Goal: Communication & Community: Ask a question

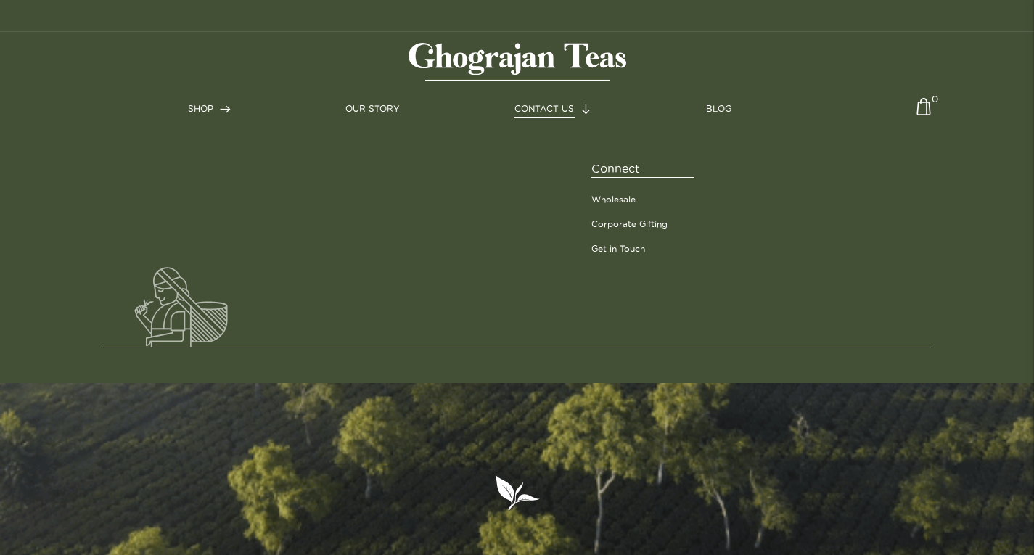
click at [538, 102] on link "CONTACT US" at bounding box center [552, 108] width 77 height 13
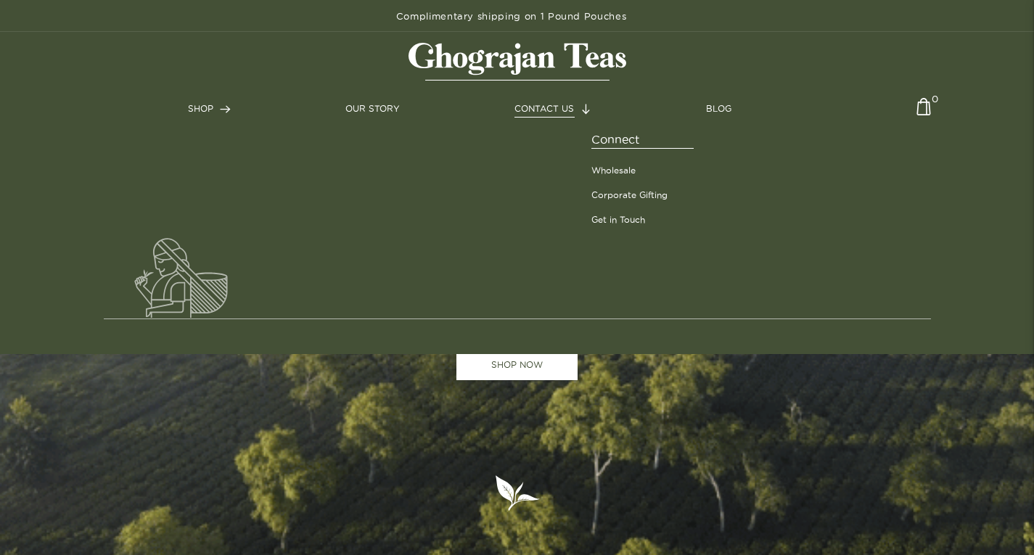
click at [578, 104] on link "CONTACT US" at bounding box center [552, 108] width 77 height 13
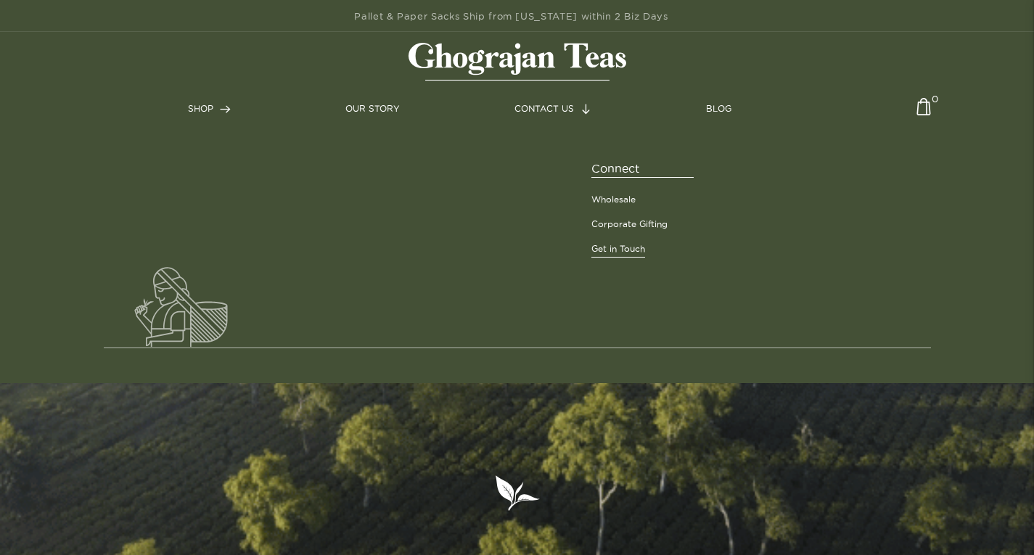
click at [612, 249] on link "Get in Touch" at bounding box center [618, 248] width 54 height 13
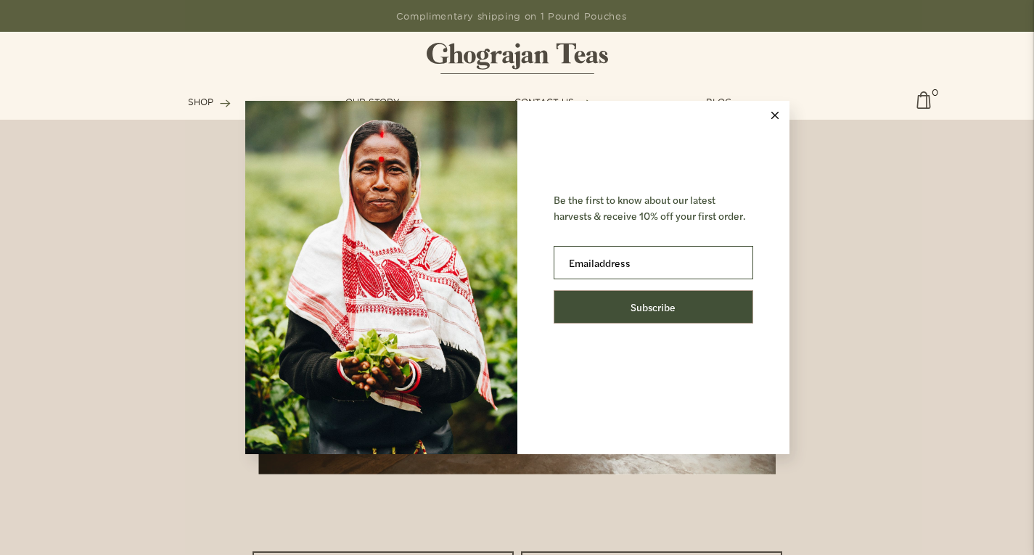
scroll to position [290, 0]
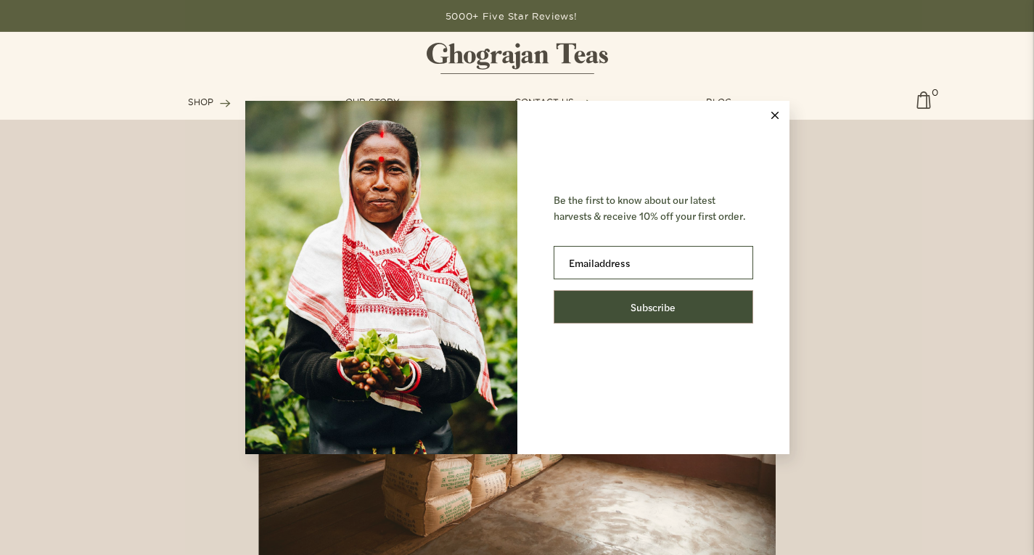
click at [773, 110] on button at bounding box center [774, 115] width 29 height 29
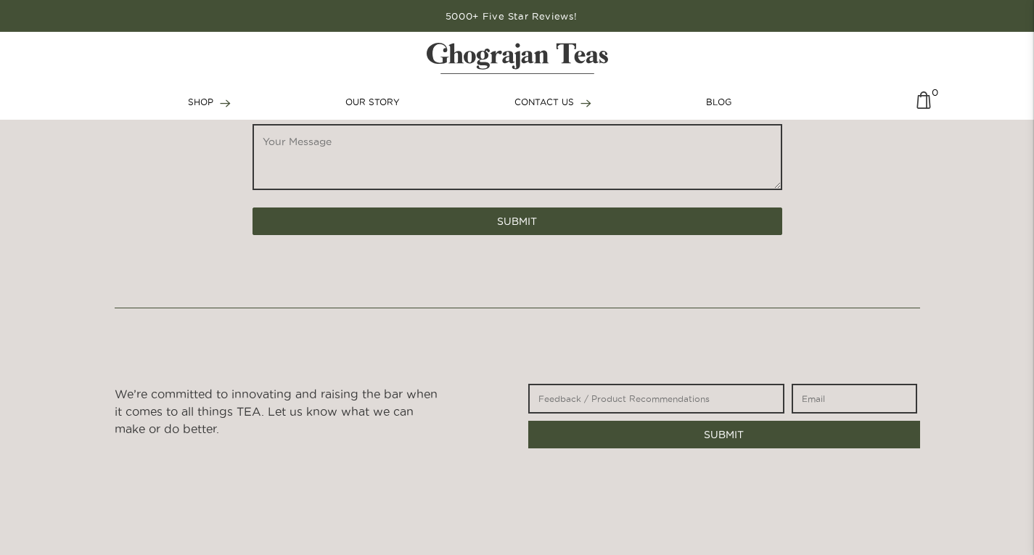
scroll to position [774, 0]
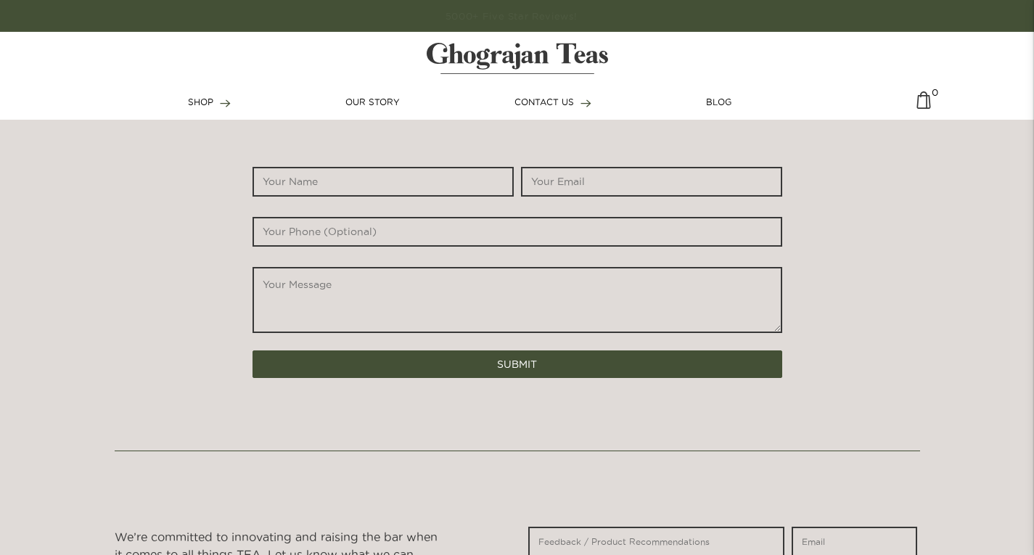
click at [426, 297] on textarea "*" at bounding box center [517, 300] width 530 height 66
paste textarea "I work with a local cleaning company and would love to give you a professional …"
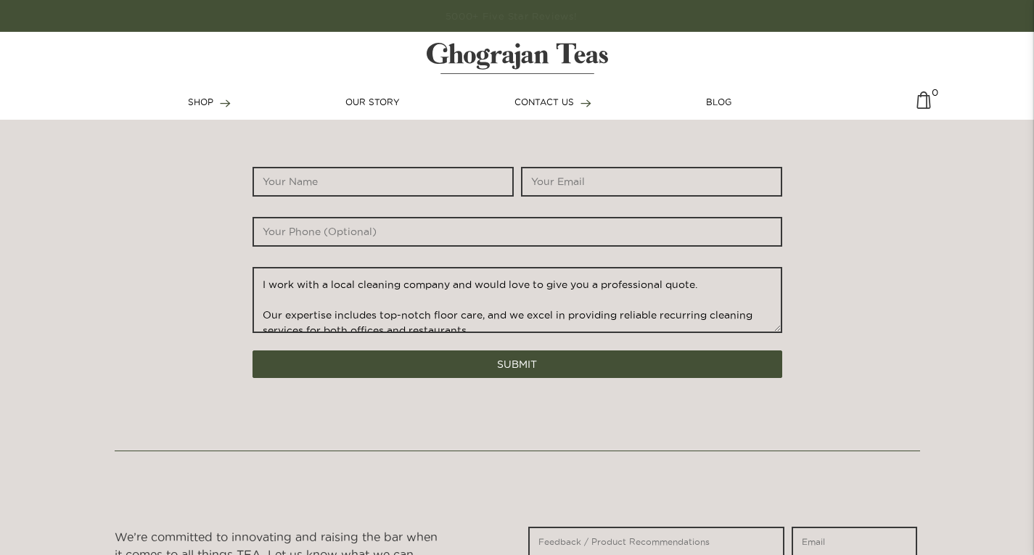
scroll to position [218, 0]
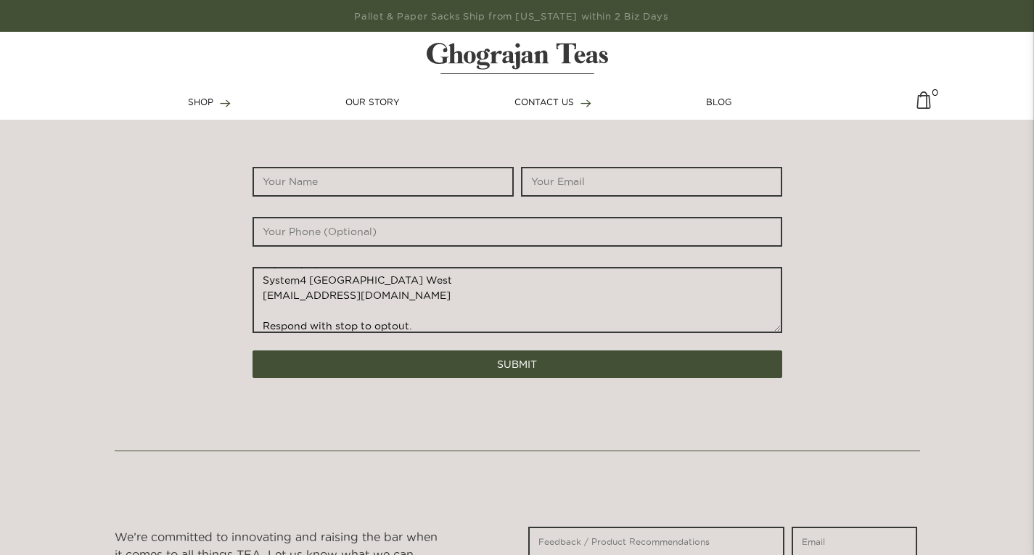
type textarea "I work with a local cleaning company and would love to give you a professional …"
click at [351, 203] on div "* * *" at bounding box center [517, 257] width 537 height 186
drag, startPoint x: 389, startPoint y: 179, endPoint x: 390, endPoint y: 197, distance: 17.5
click at [389, 179] on input "*" at bounding box center [382, 182] width 261 height 30
type input "[PERSON_NAME]"
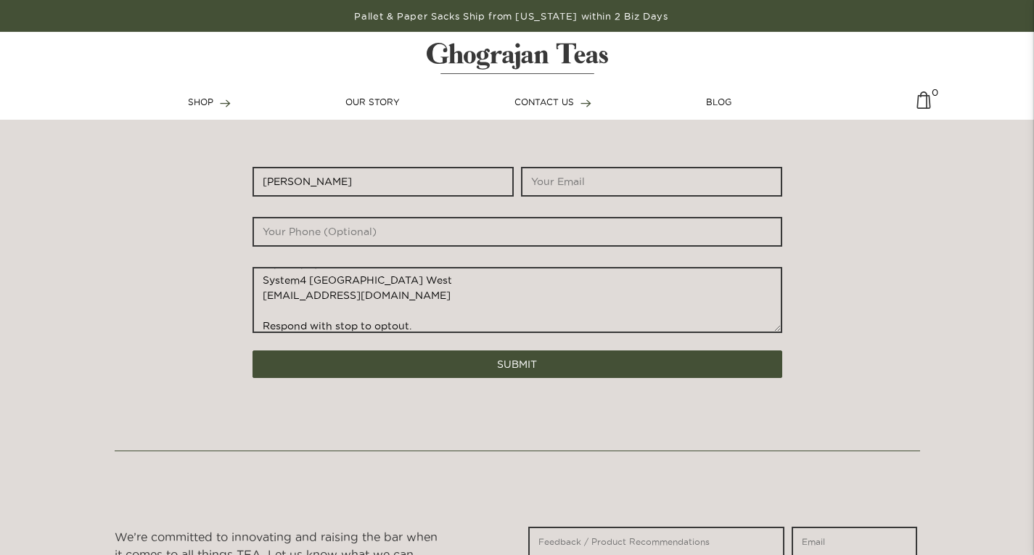
type input "[EMAIL_ADDRESS][DOMAIN_NAME]"
type input "4243772767"
click at [411, 186] on input "[PERSON_NAME]" at bounding box center [382, 182] width 261 height 30
click at [252, 350] on button "SUBMIT" at bounding box center [517, 364] width 530 height 28
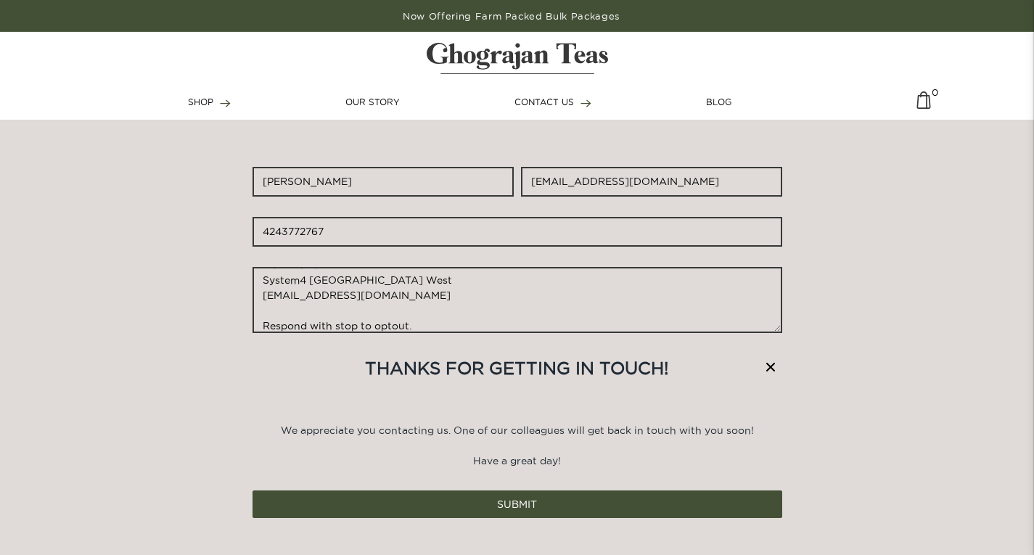
scroll to position [0, 0]
